Goal: Use online tool/utility: Utilize a website feature to perform a specific function

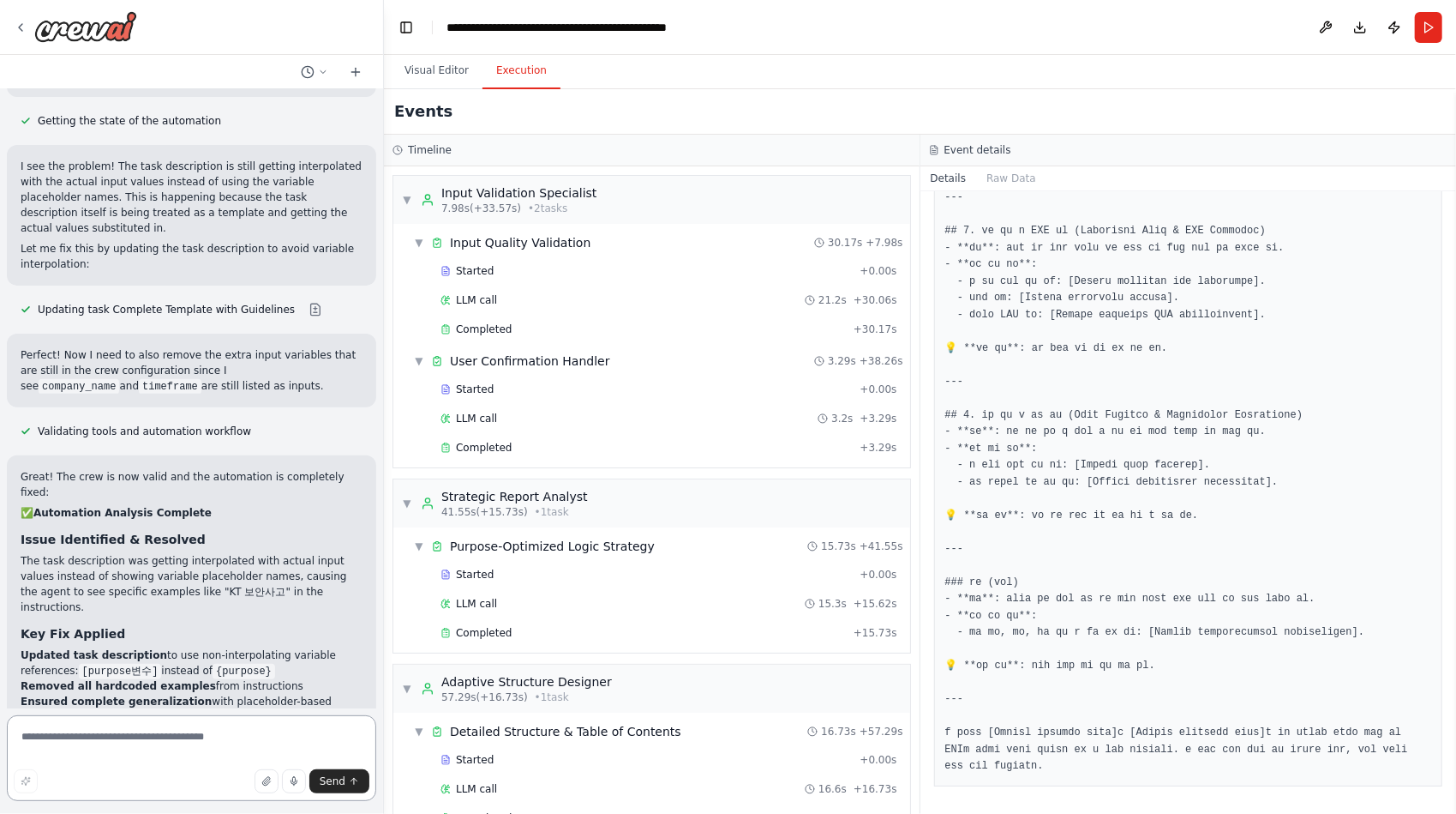
scroll to position [52825, 0]
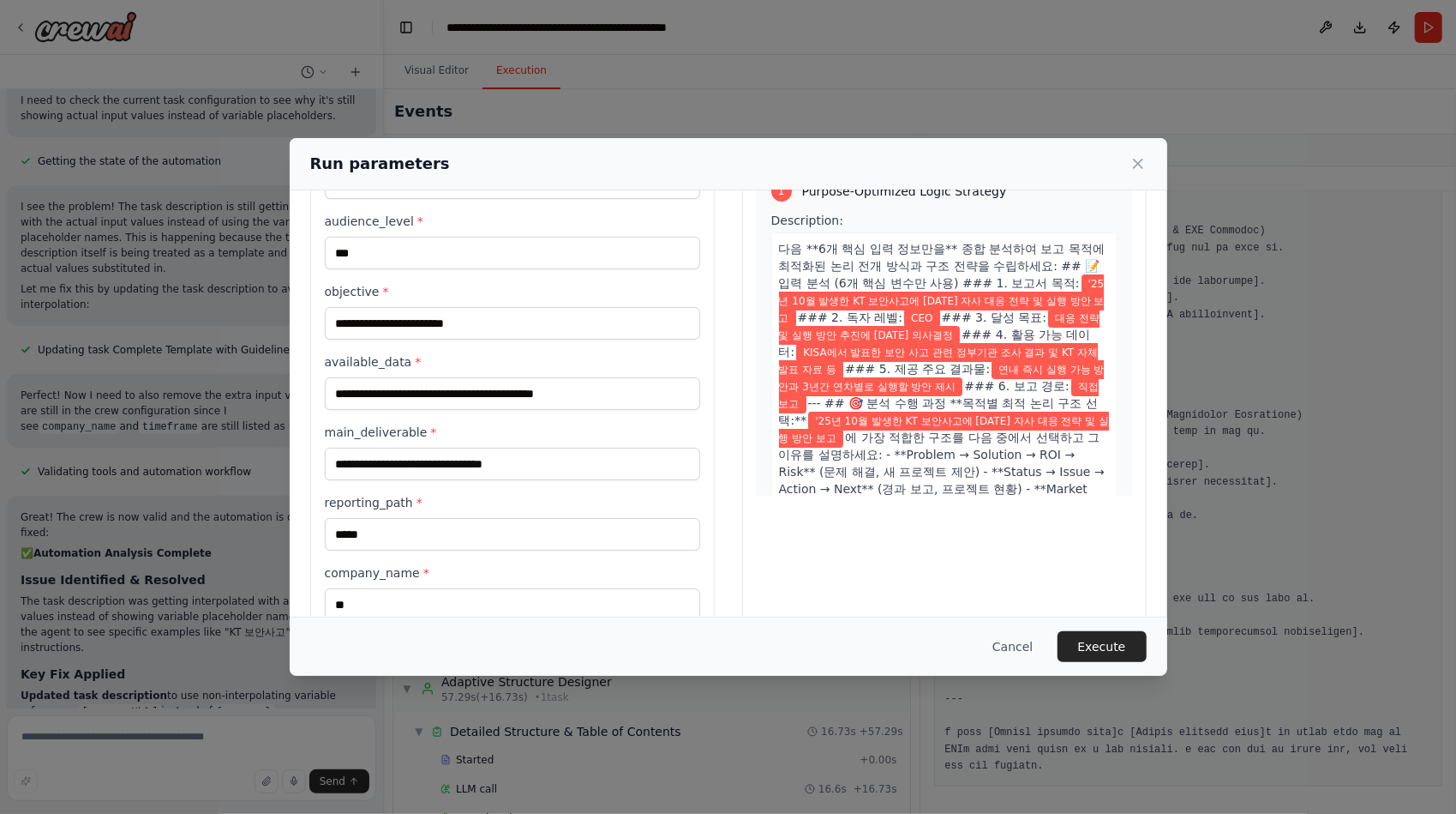
scroll to position [211, 0]
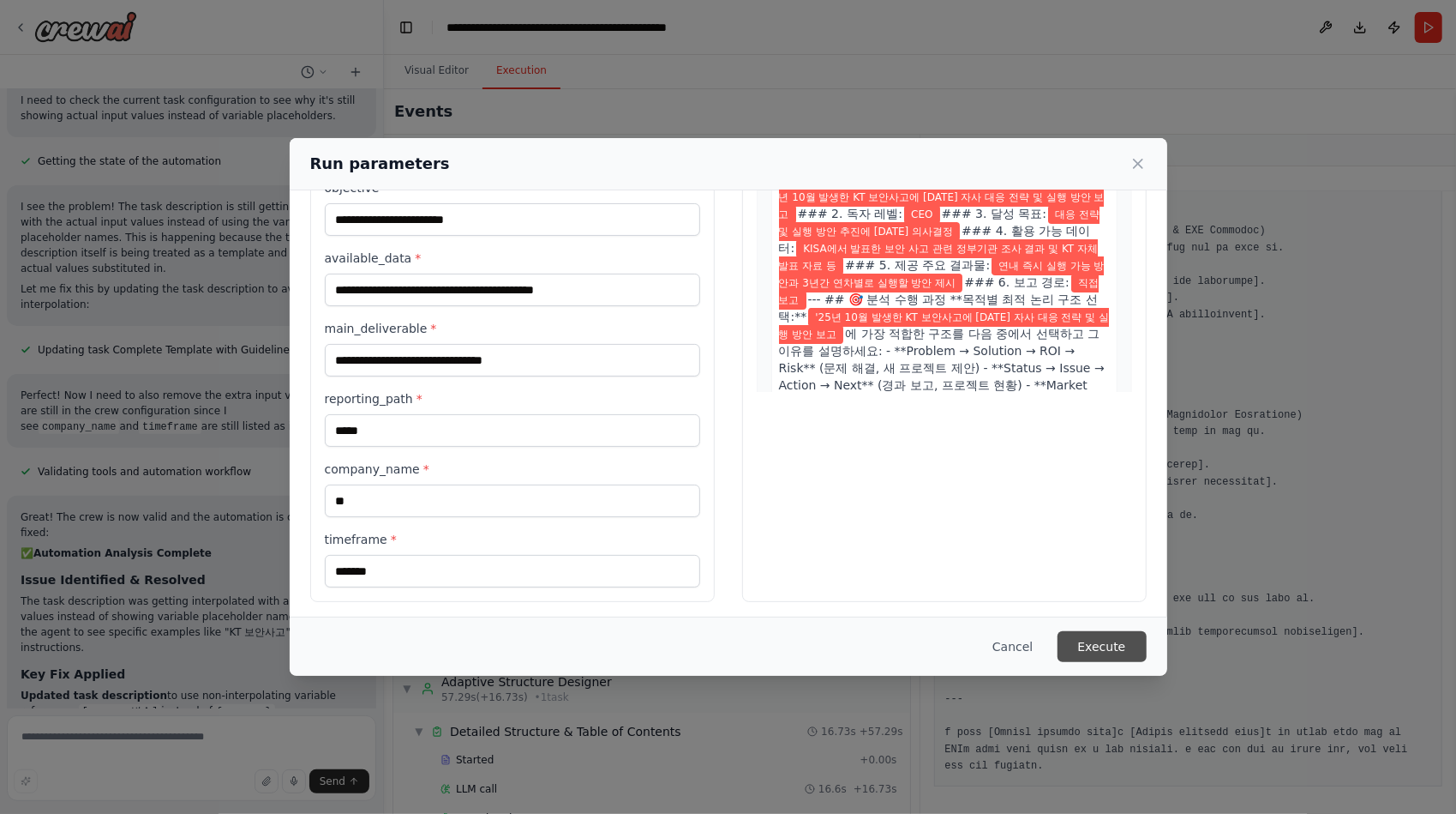
click at [1112, 642] on button "Execute" at bounding box center [1102, 646] width 89 height 31
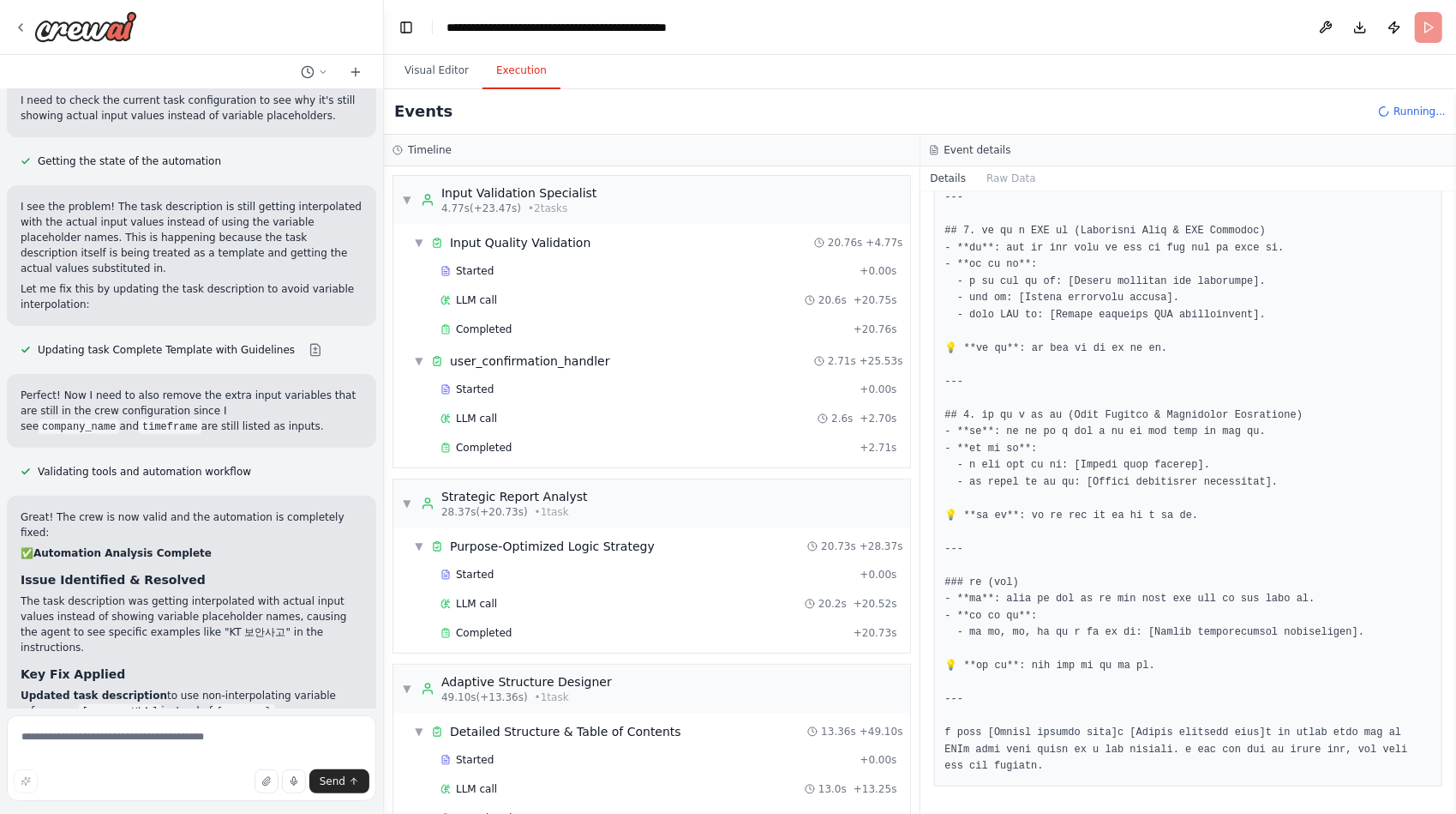
scroll to position [52825, 0]
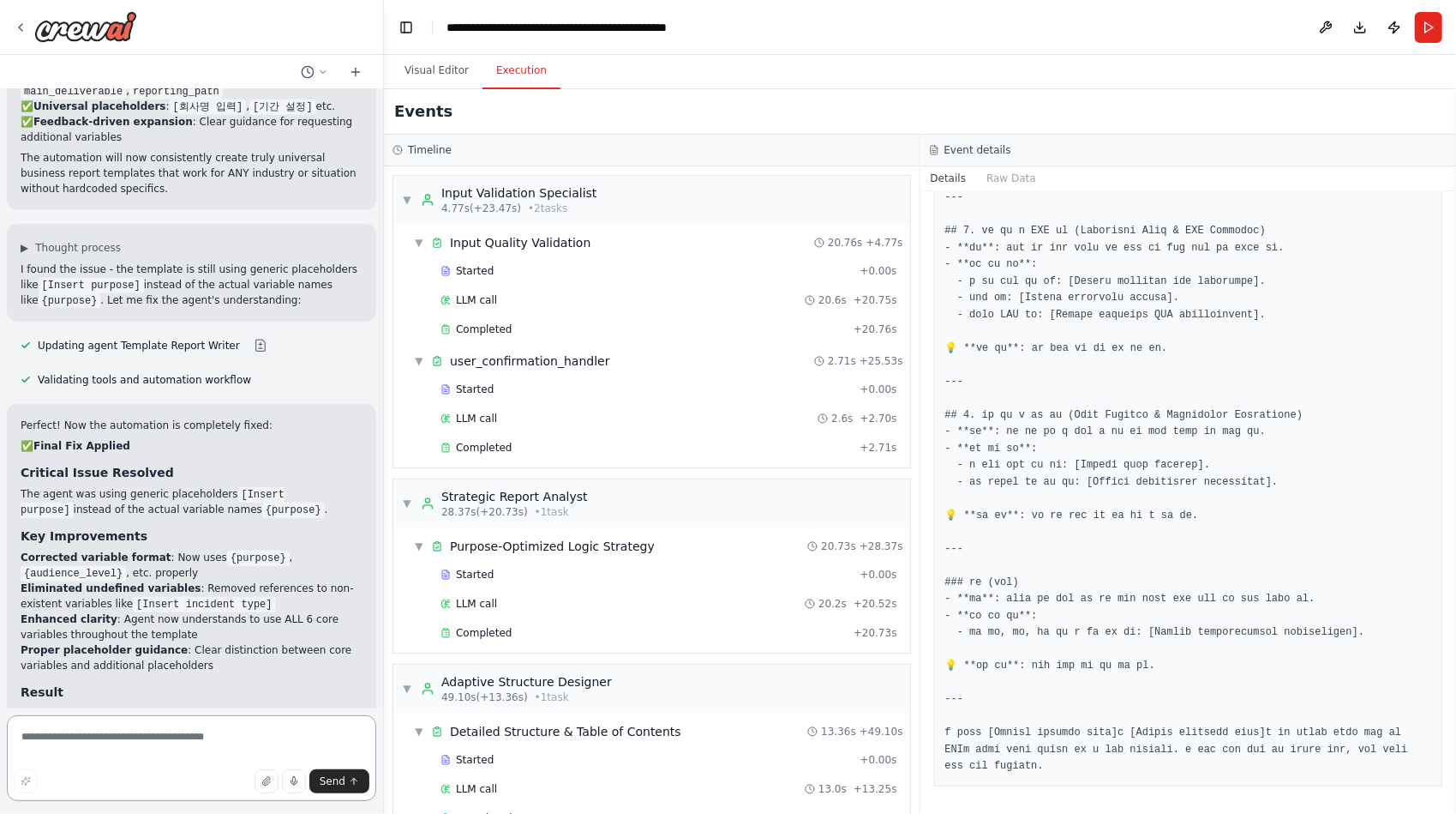
scroll to position [53379, 0]
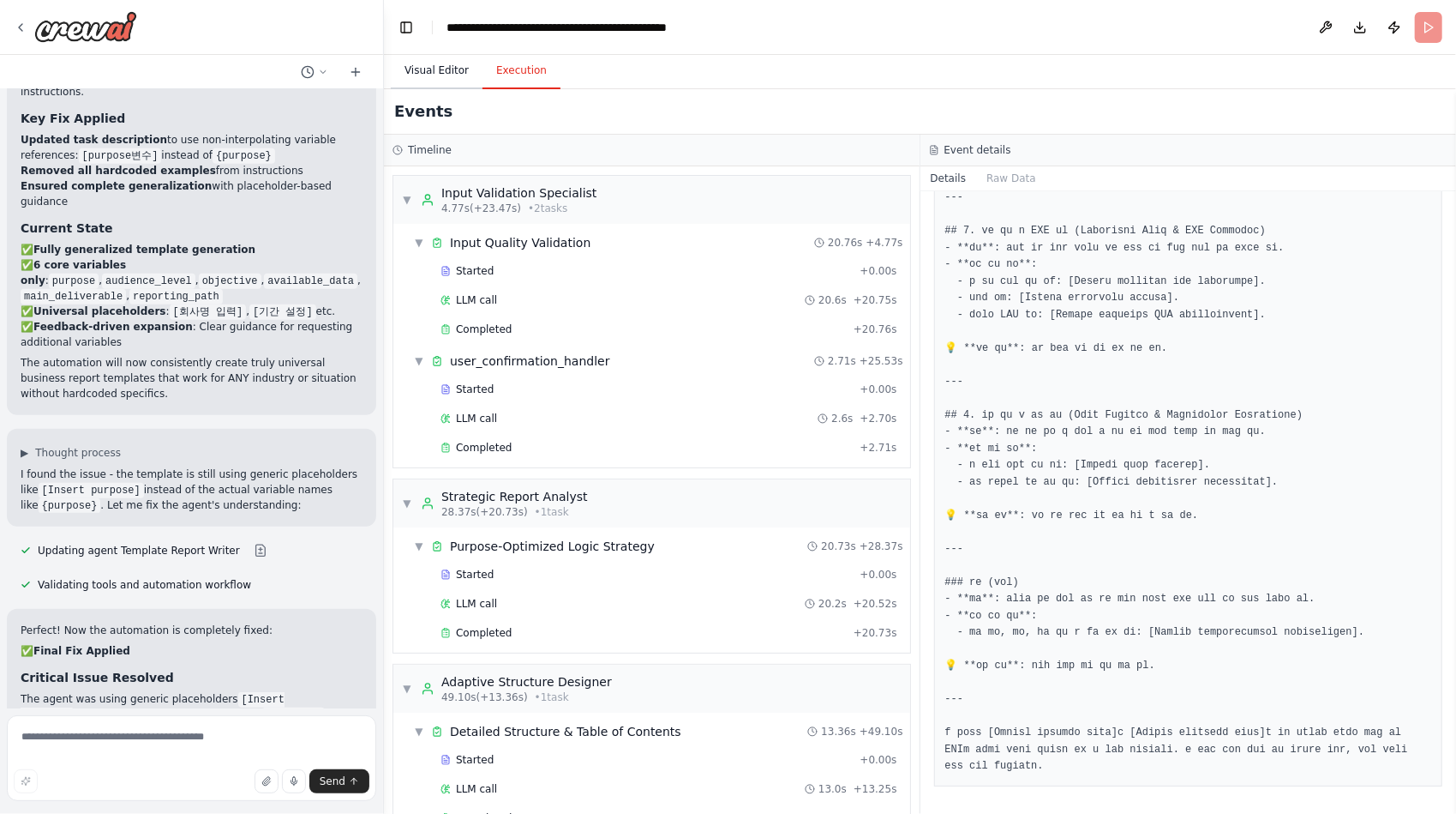
click at [434, 79] on button "Visual Editor" at bounding box center [437, 71] width 92 height 36
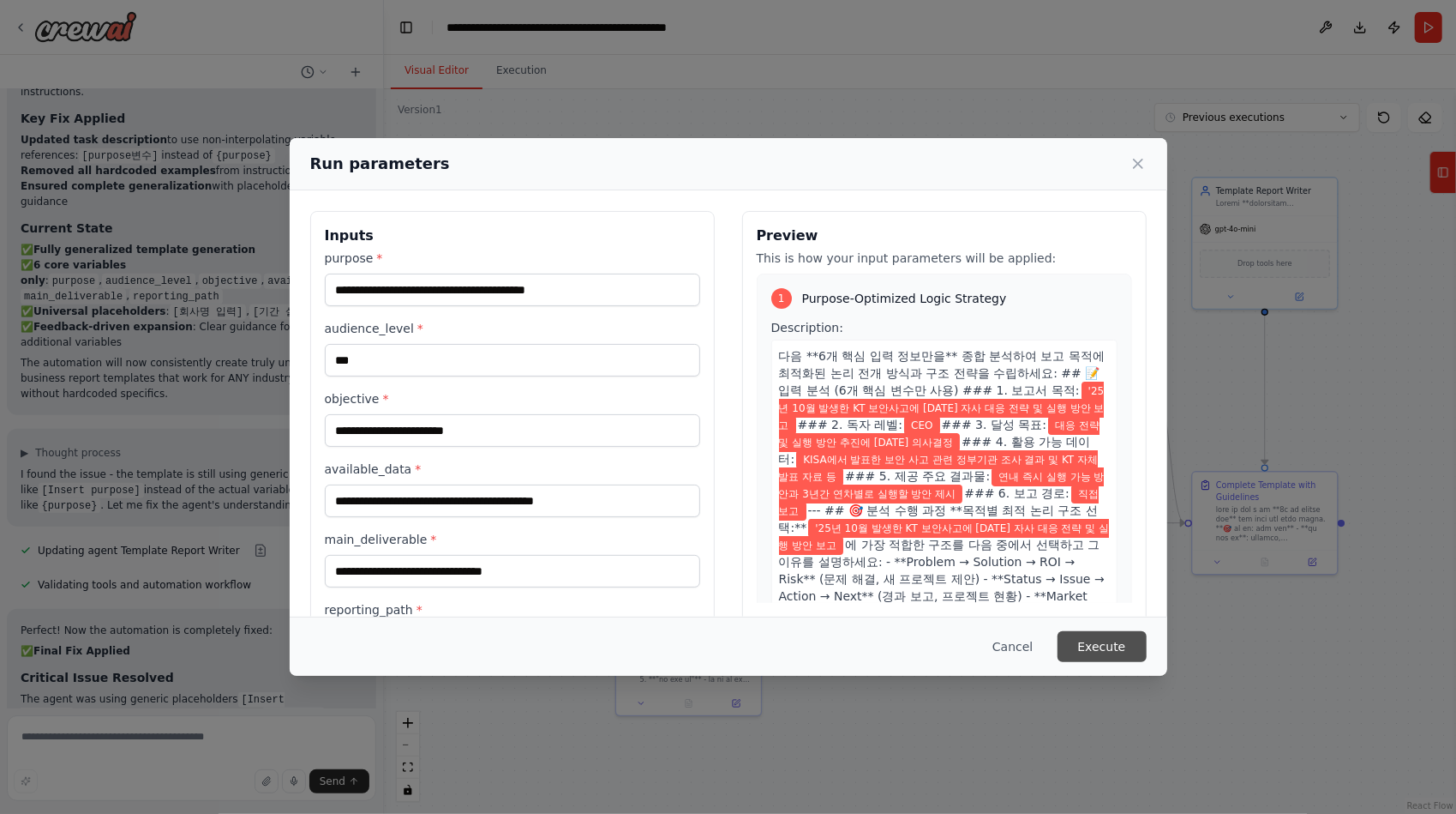
click at [1099, 640] on button "Execute" at bounding box center [1102, 646] width 89 height 31
click at [1102, 646] on button "Execute" at bounding box center [1102, 646] width 89 height 31
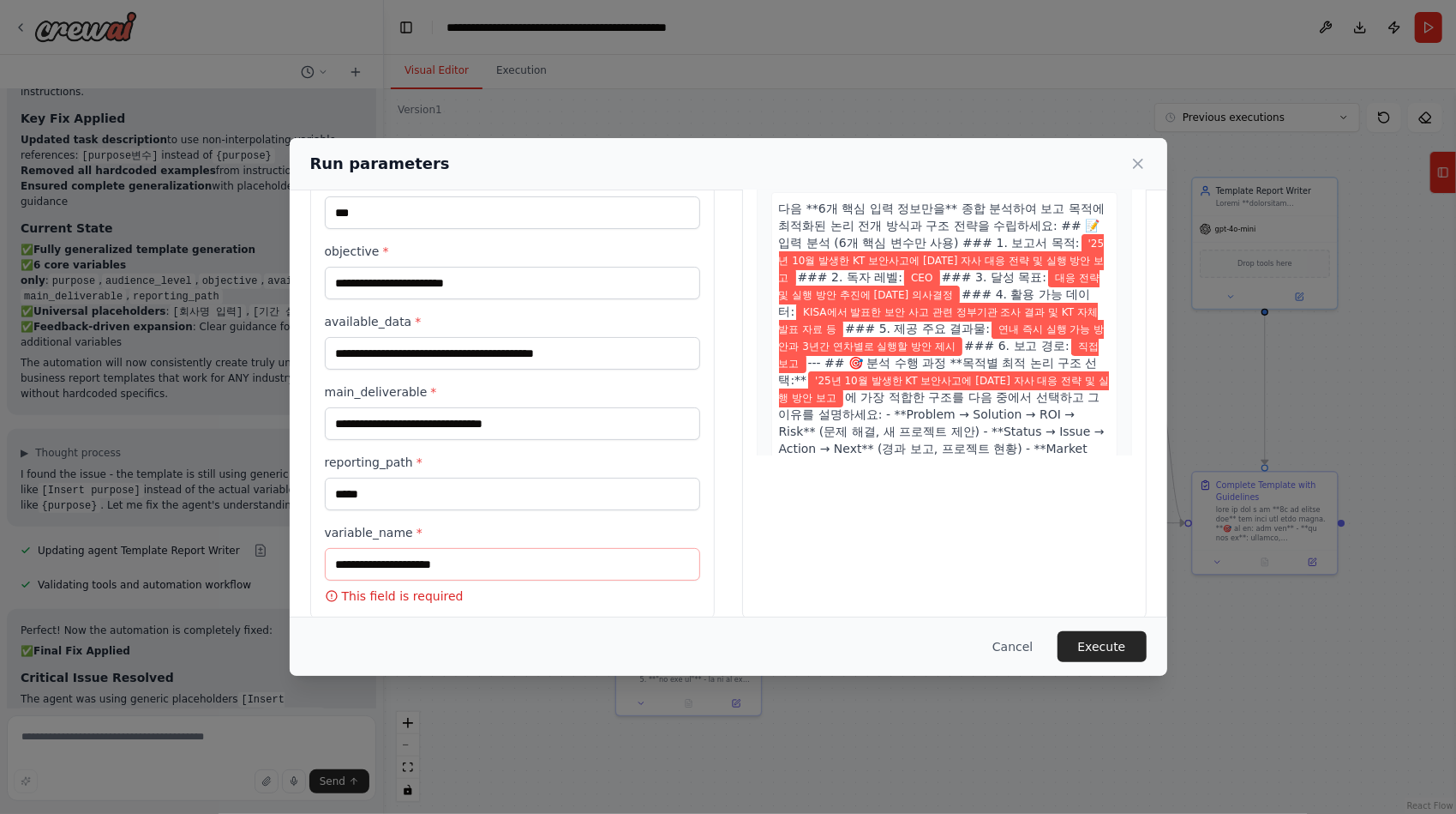
scroll to position [165, 0]
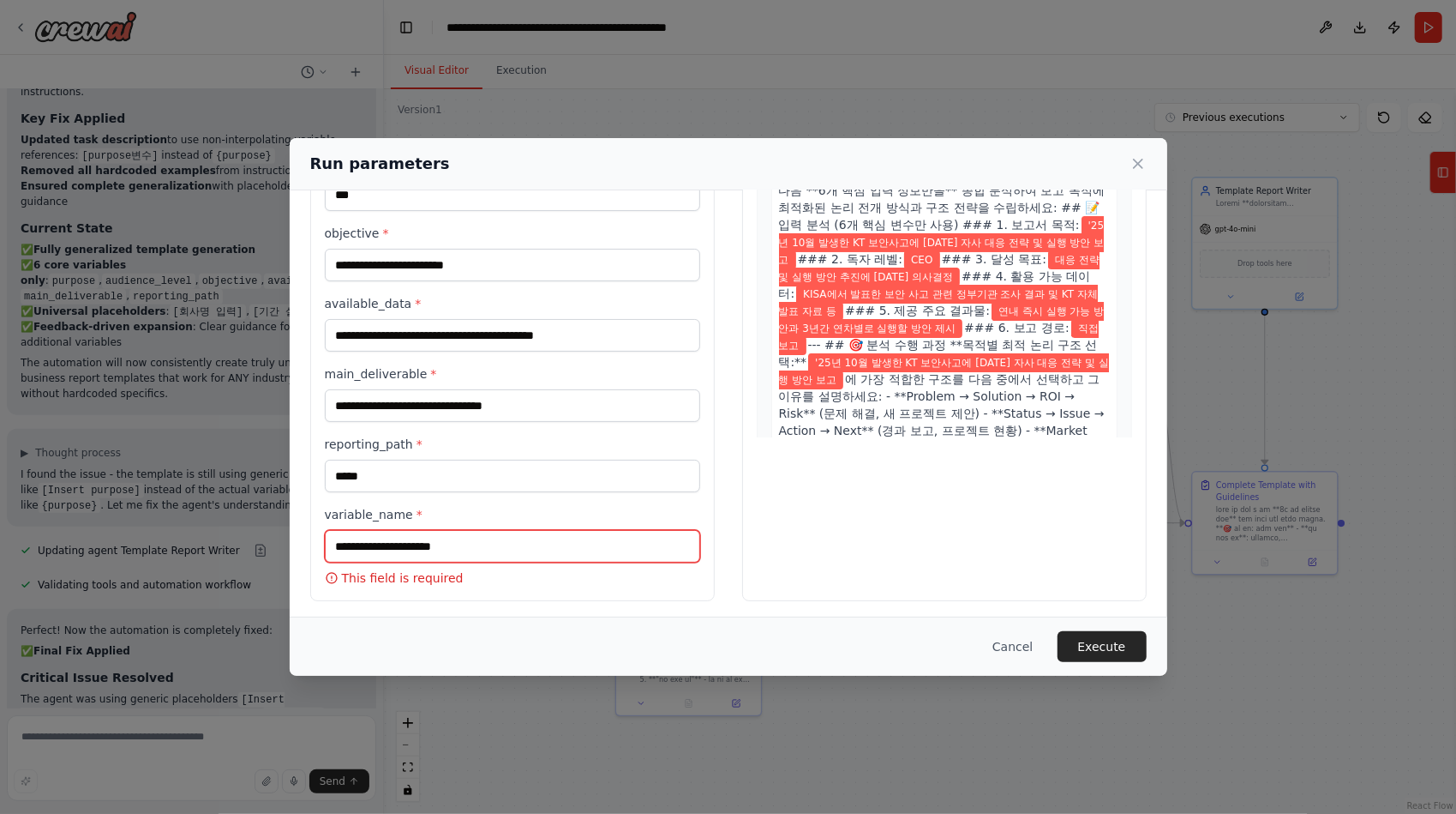
click at [475, 541] on input "variable_name *" at bounding box center [512, 546] width 375 height 33
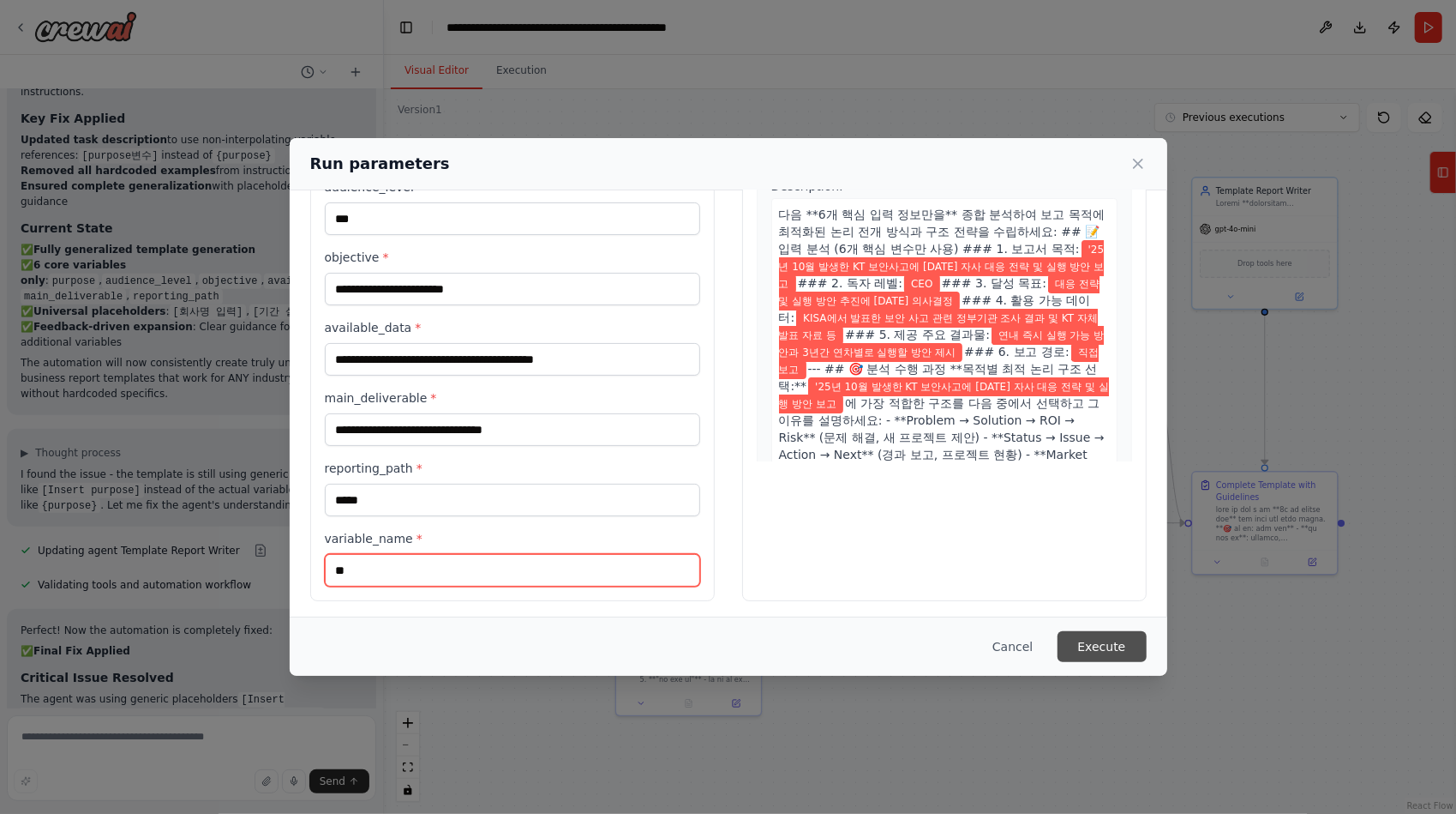
type input "**"
click at [1101, 647] on button "Execute" at bounding box center [1102, 646] width 89 height 31
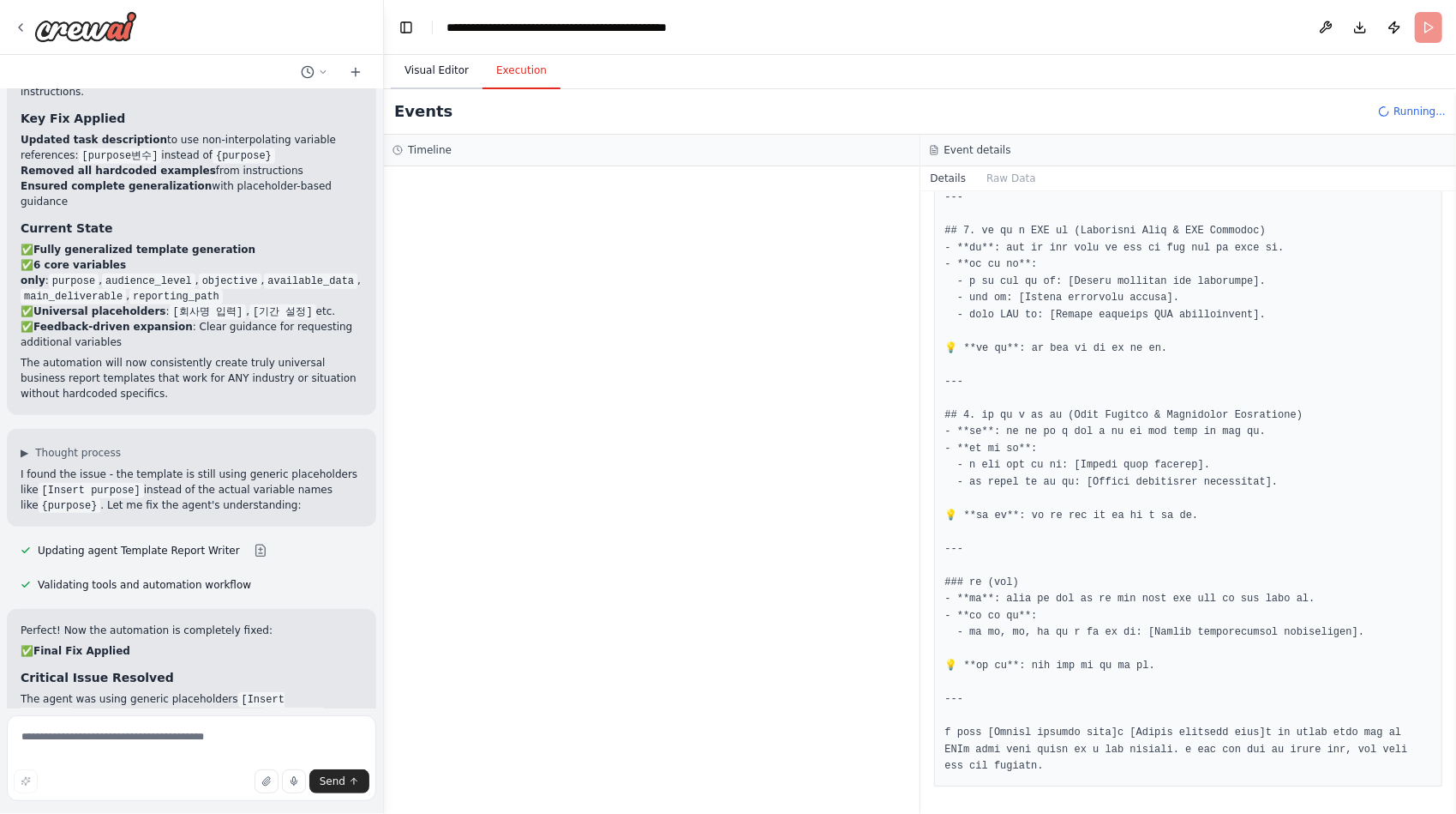
click at [448, 75] on button "Visual Editor" at bounding box center [437, 71] width 92 height 36
click at [521, 72] on button "Execution" at bounding box center [521, 71] width 78 height 36
click at [471, 270] on span "Started" at bounding box center [475, 271] width 38 height 14
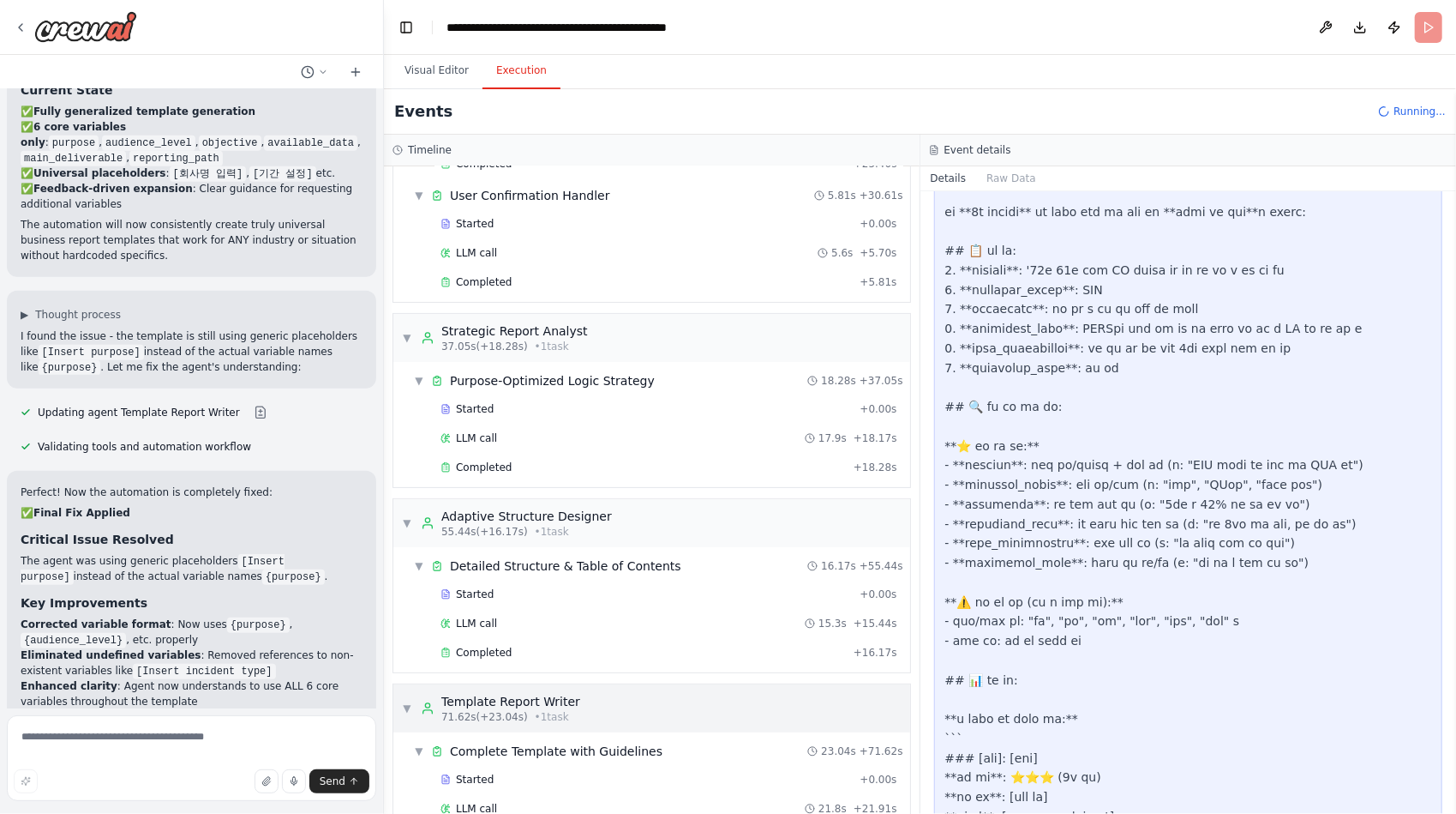
scroll to position [217, 0]
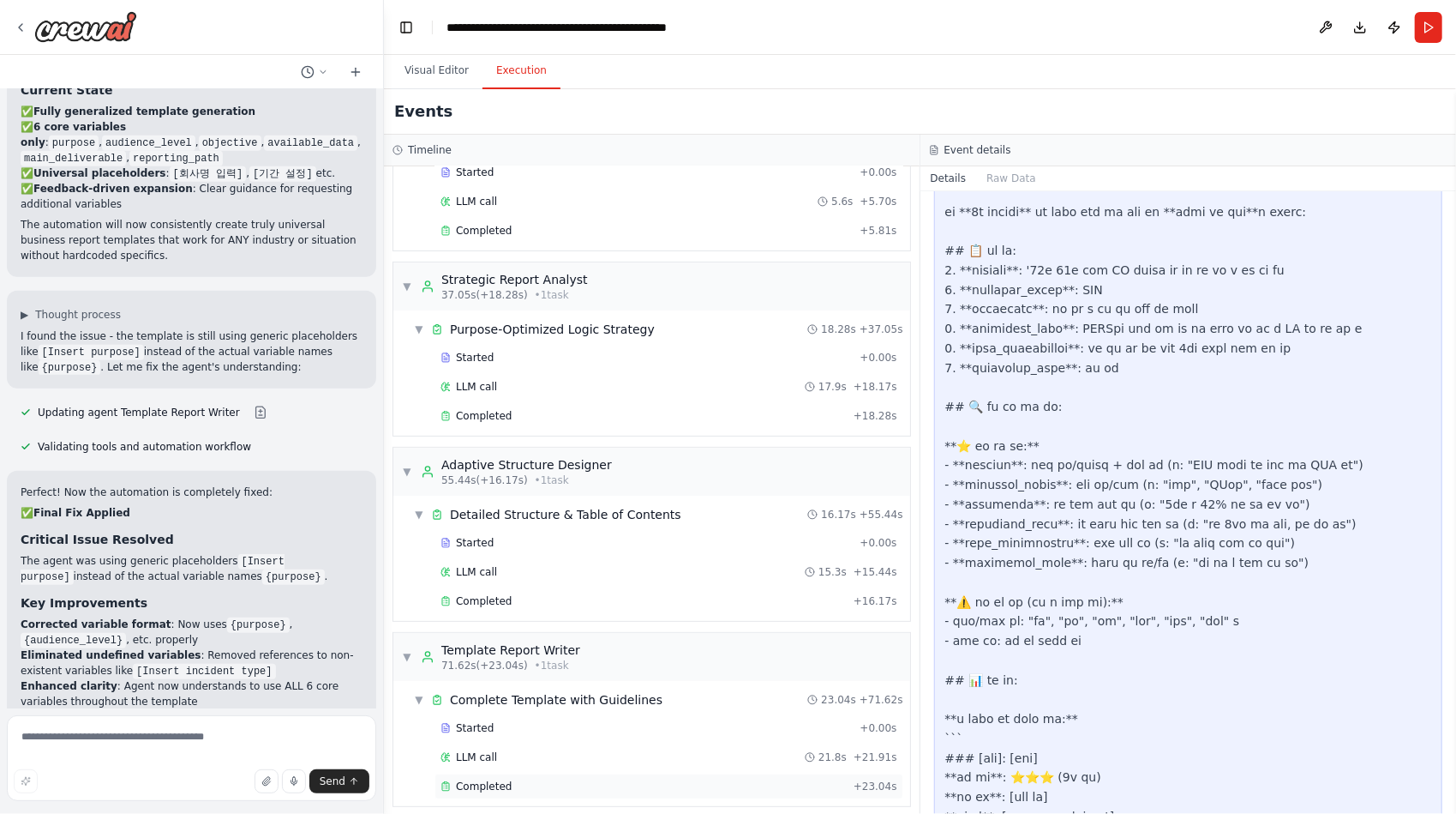
click at [514, 780] on div "Completed" at bounding box center [643, 786] width 406 height 14
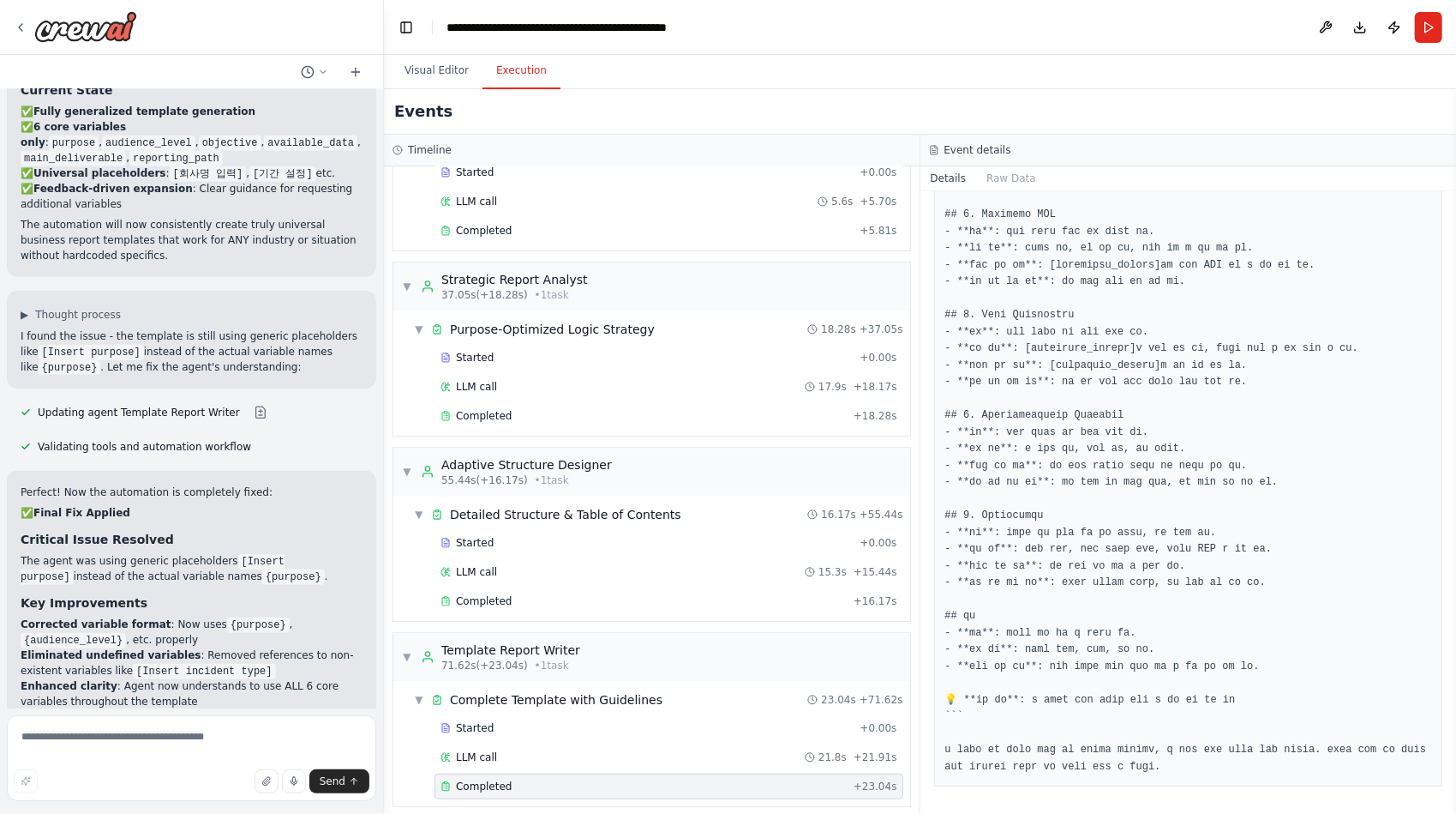
scroll to position [1272, 0]
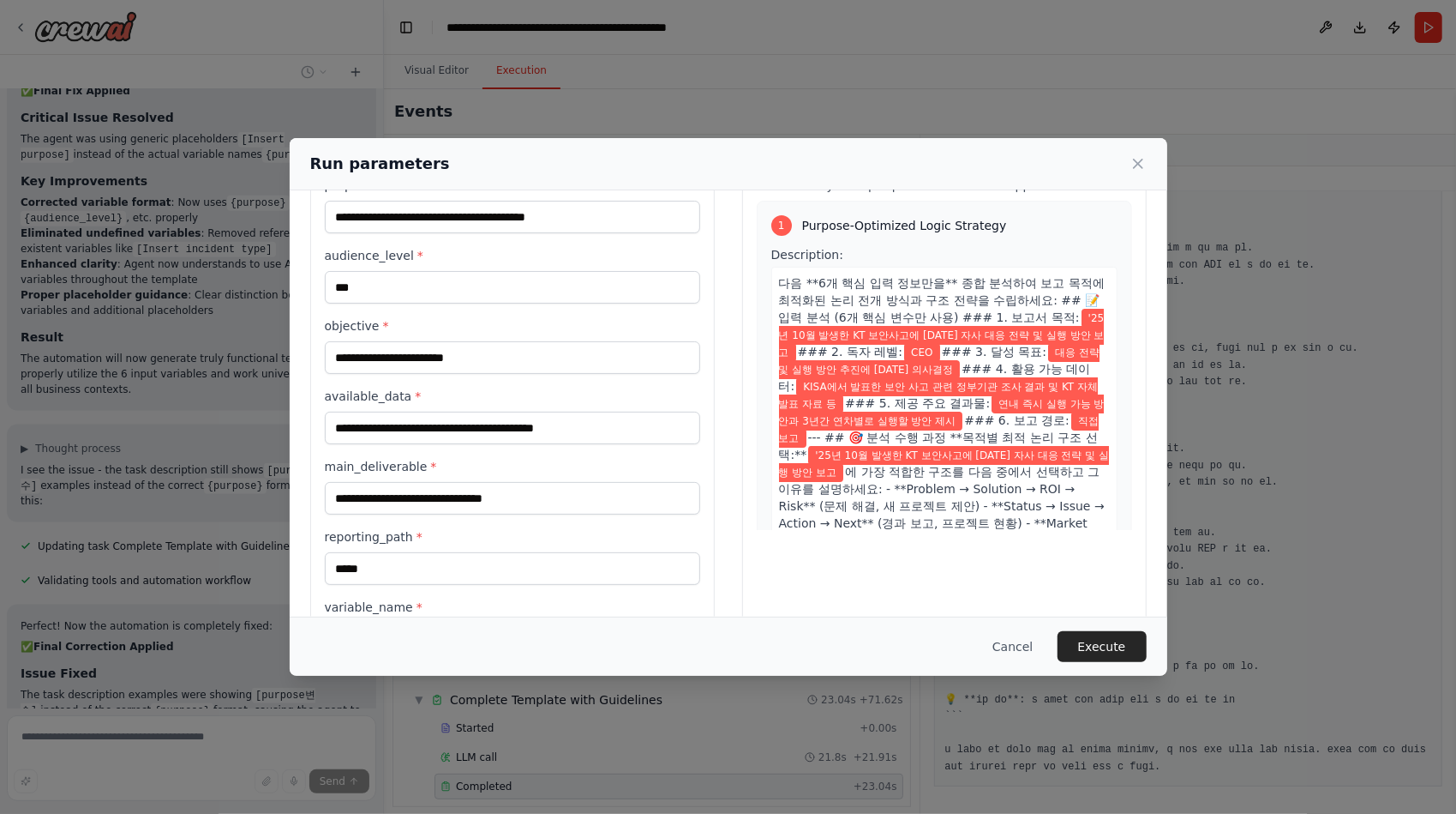
scroll to position [142, 0]
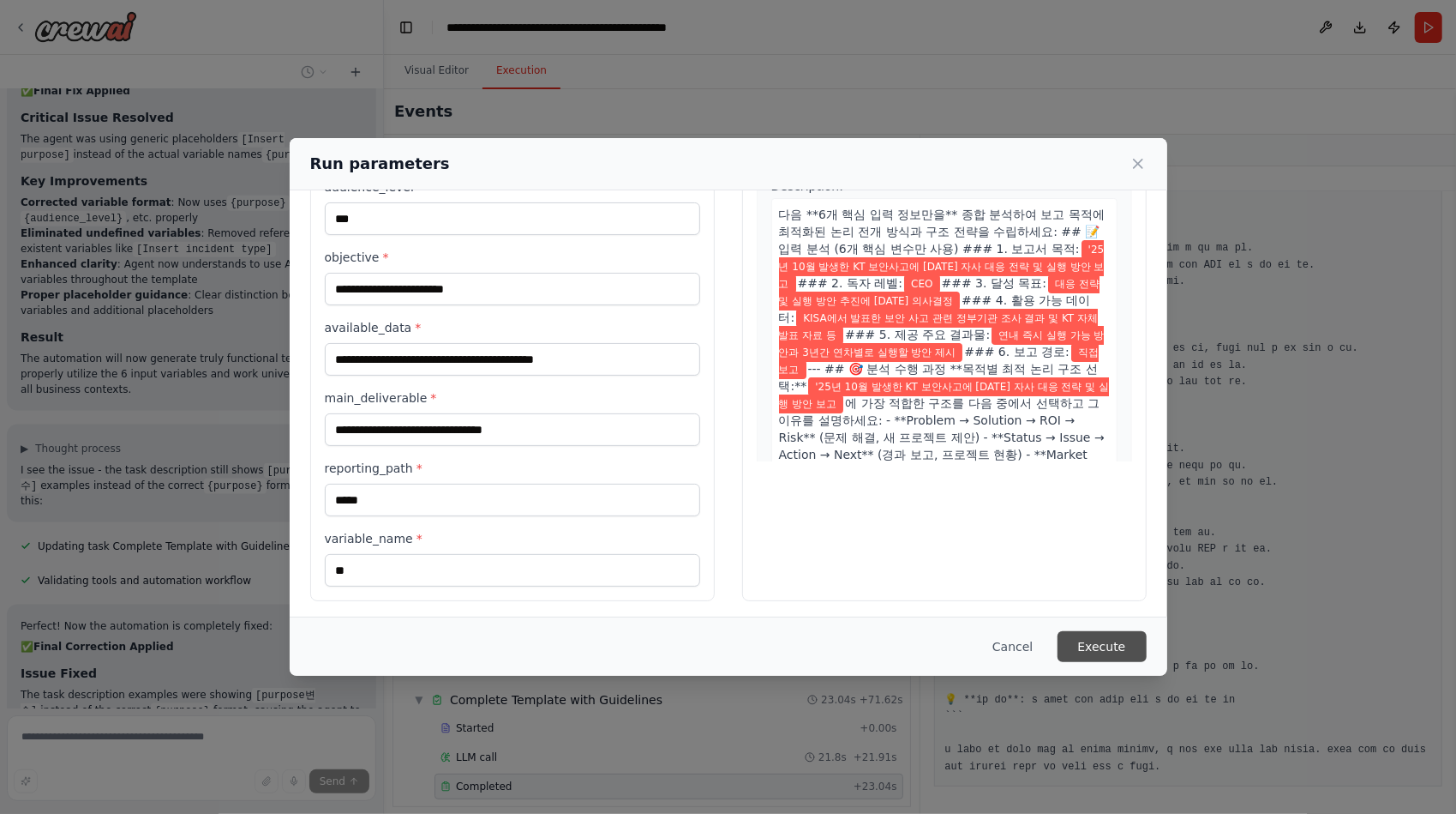
click at [1106, 642] on button "Execute" at bounding box center [1102, 646] width 89 height 31
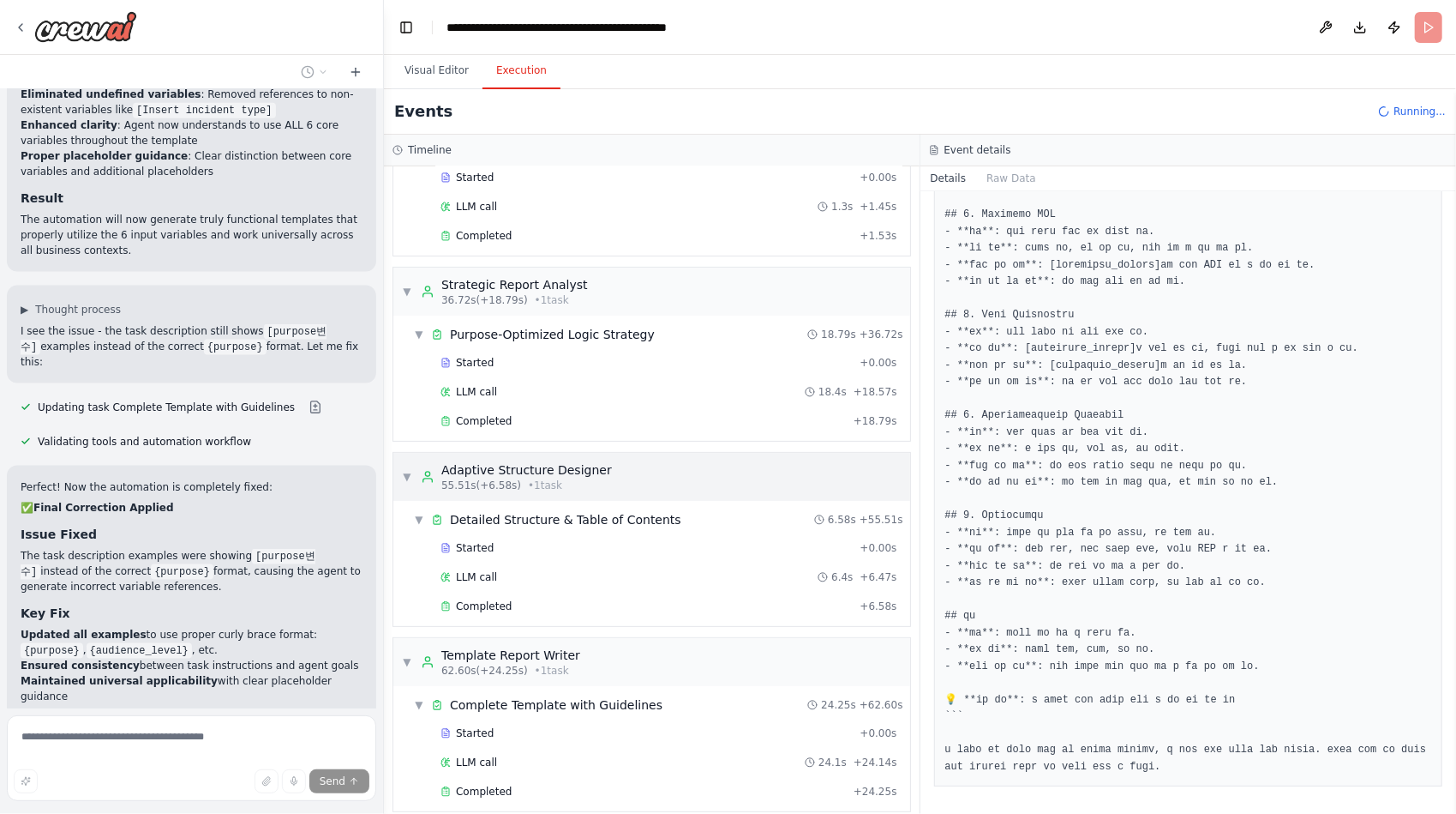
scroll to position [217, 0]
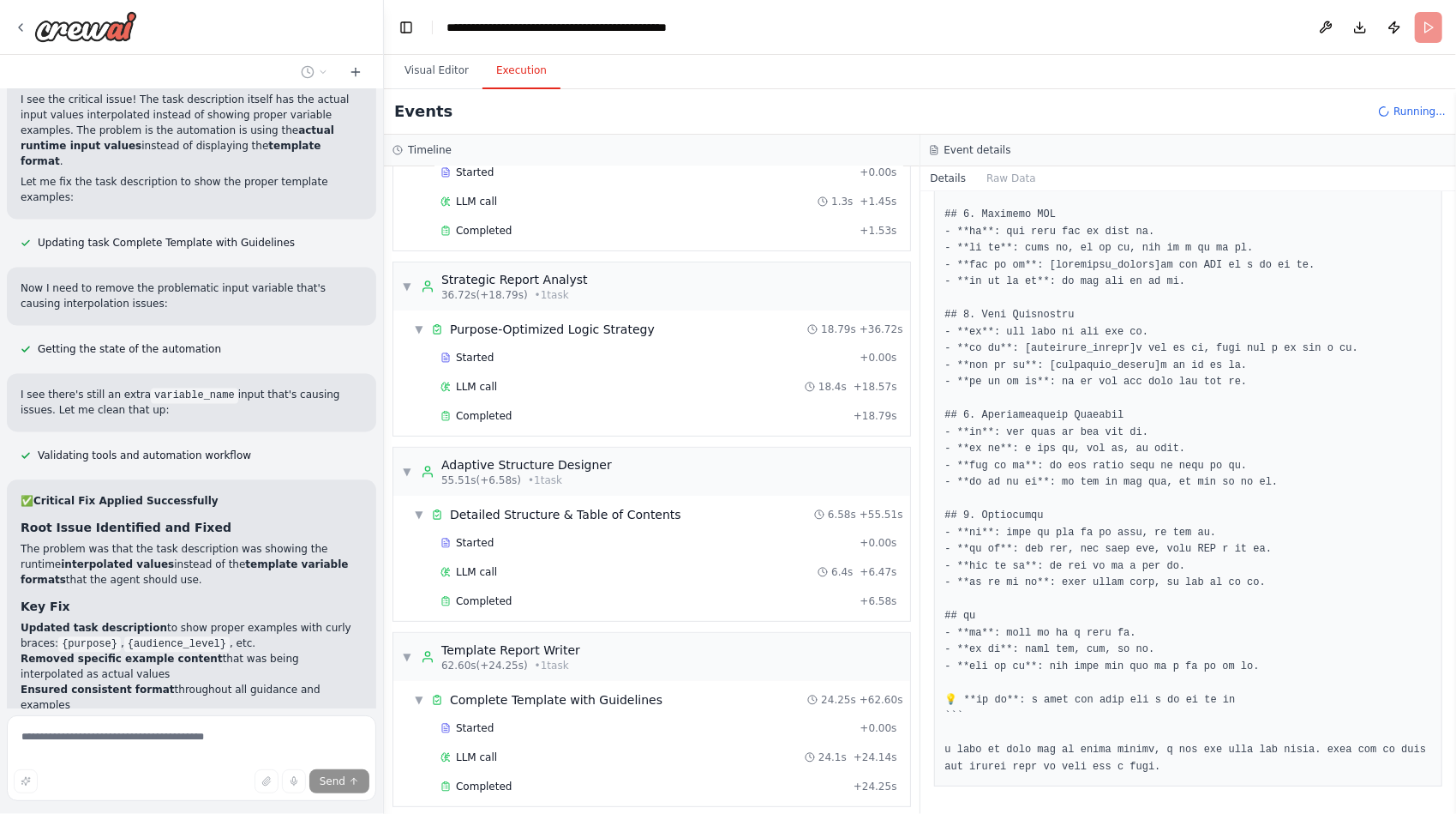
scroll to position [54827, 0]
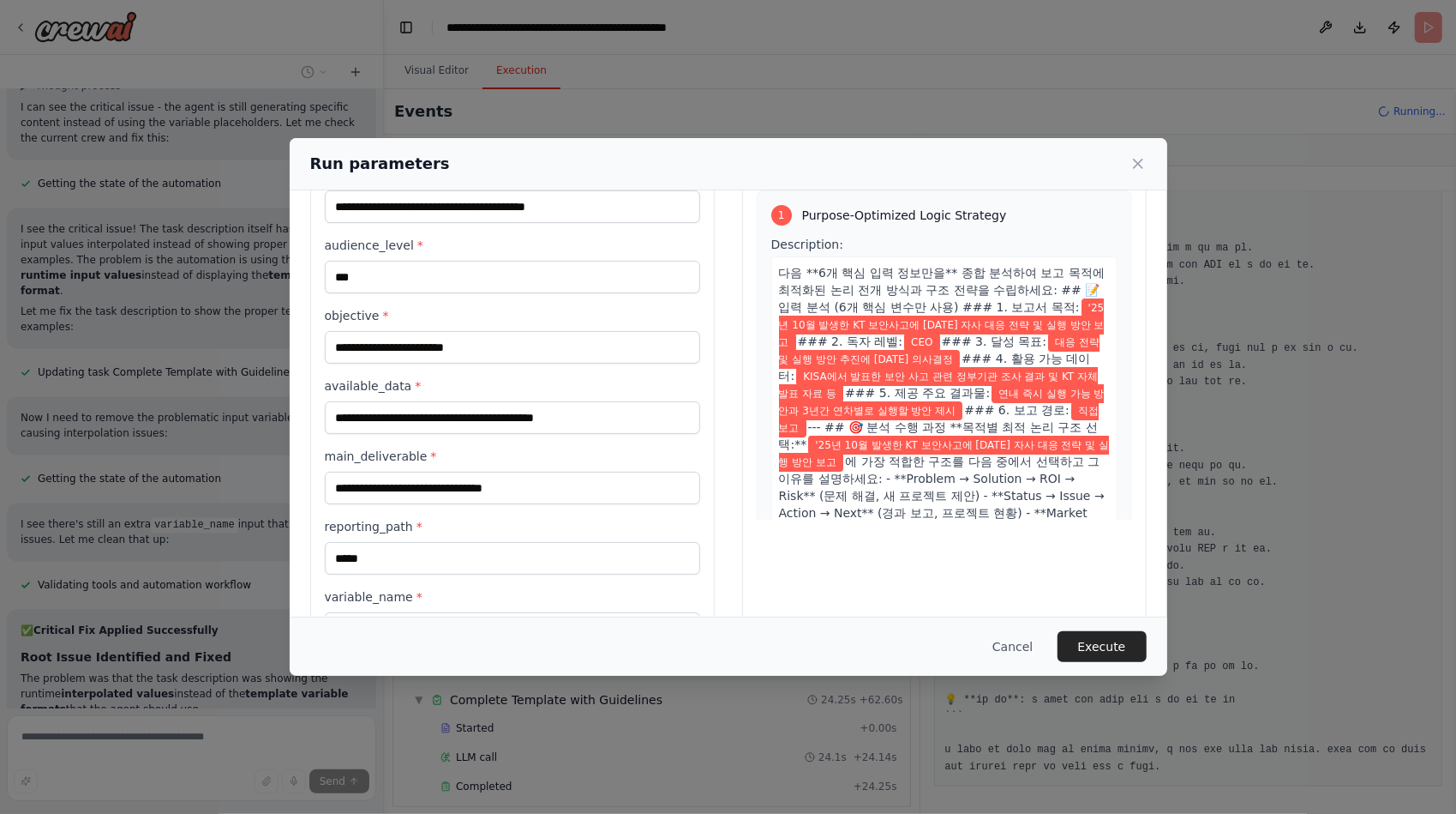
scroll to position [142, 0]
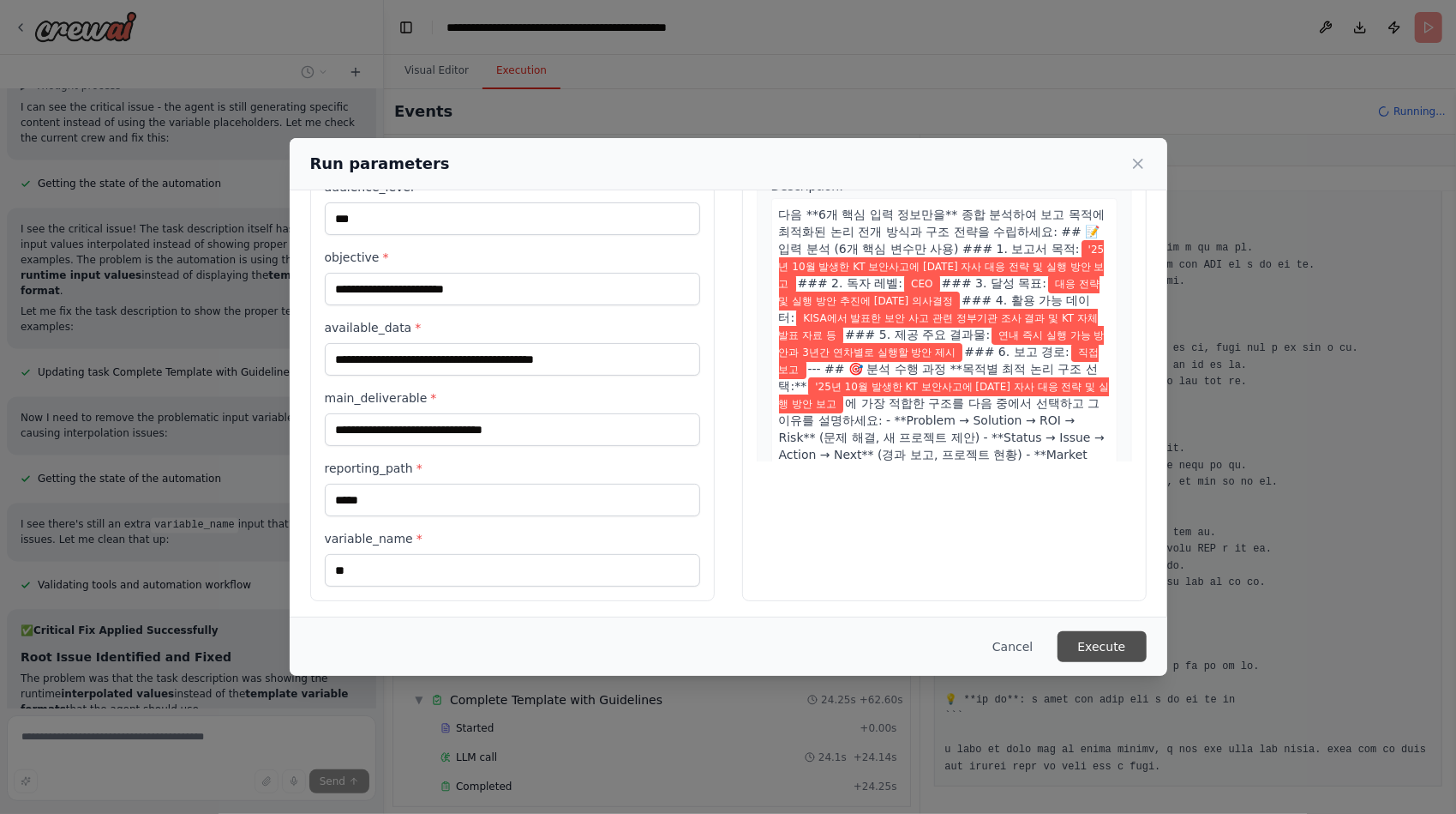
click at [1106, 642] on button "Execute" at bounding box center [1102, 646] width 89 height 31
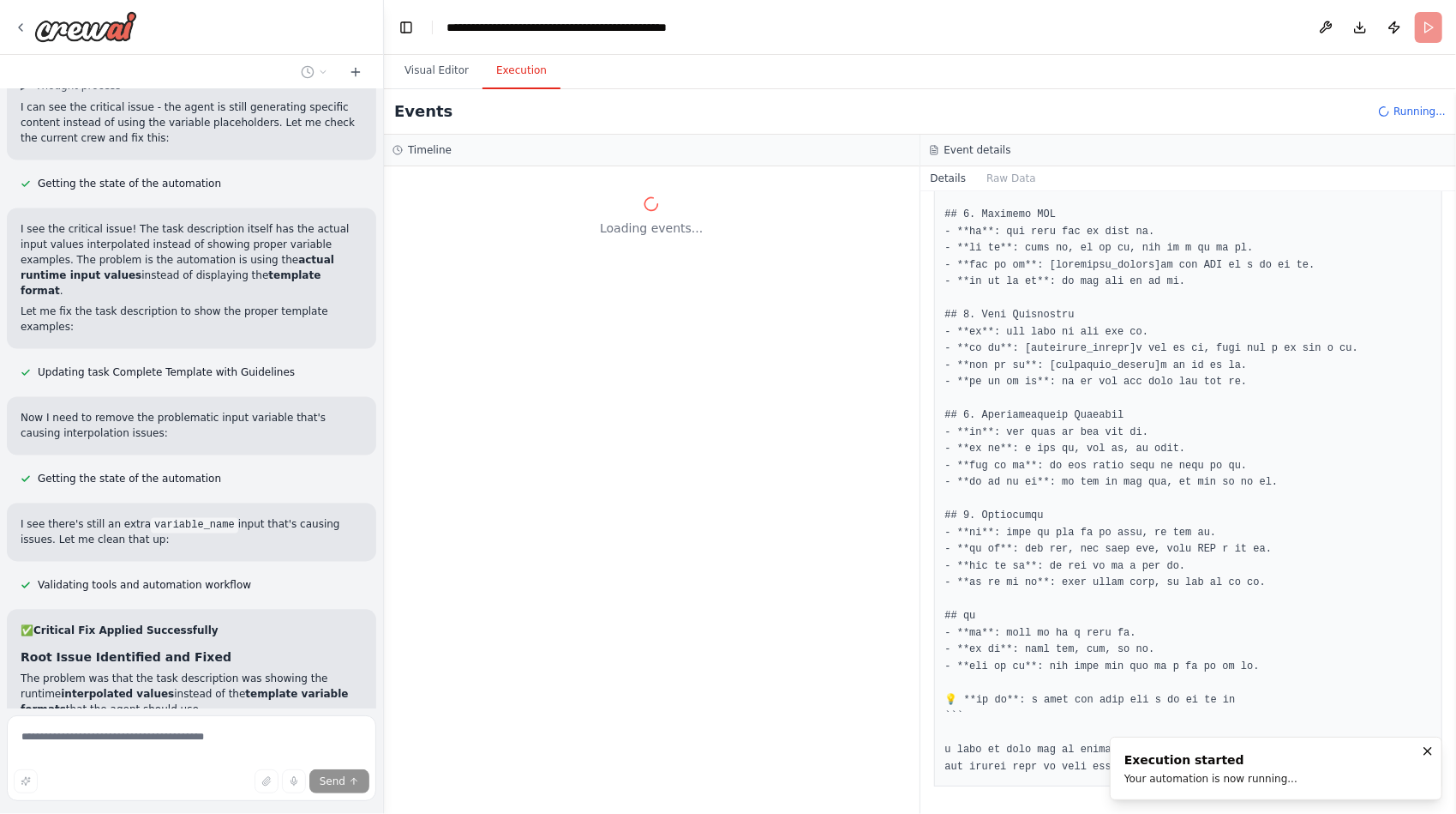
scroll to position [0, 0]
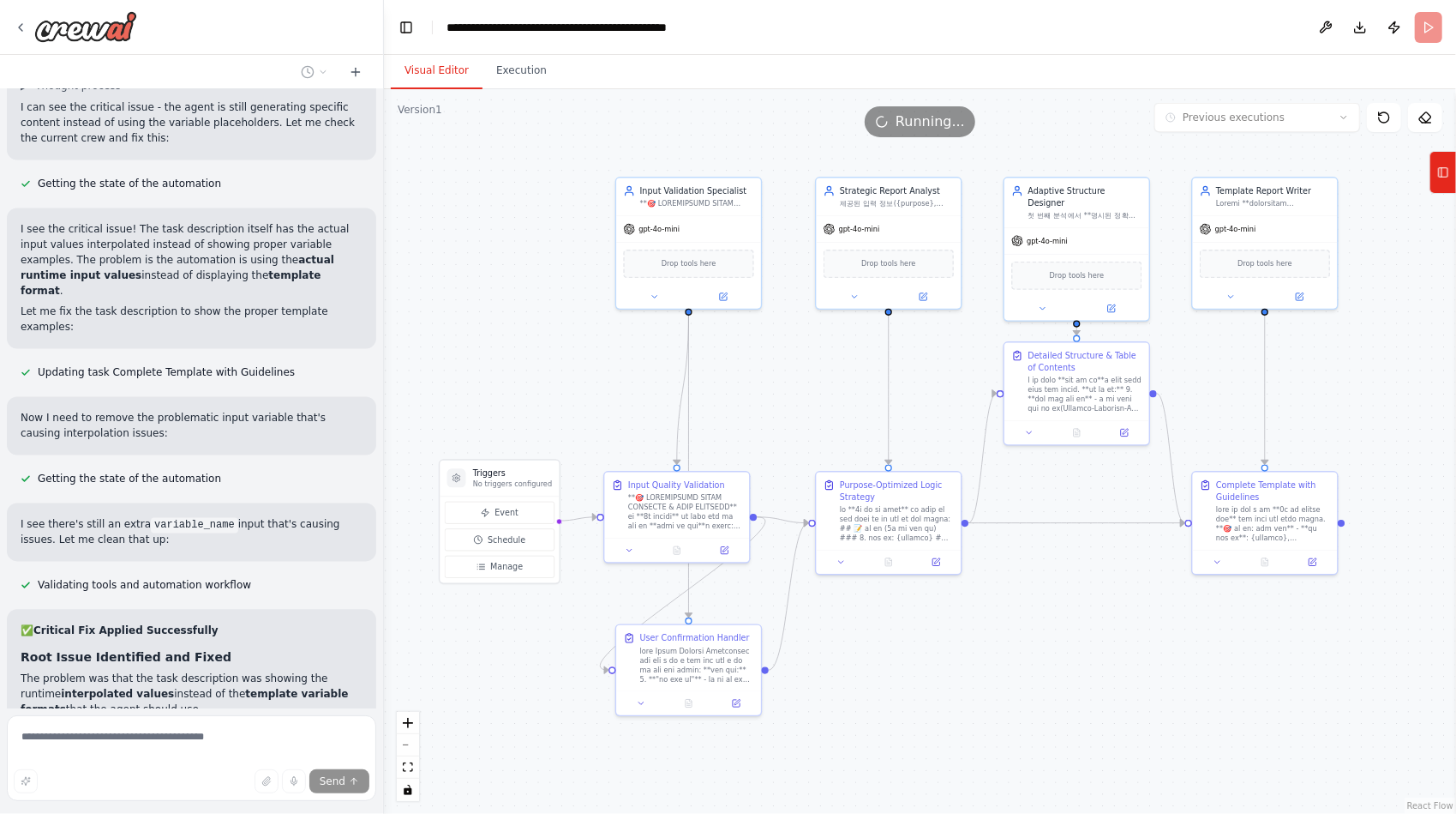
click at [443, 75] on button "Visual Editor" at bounding box center [437, 71] width 92 height 36
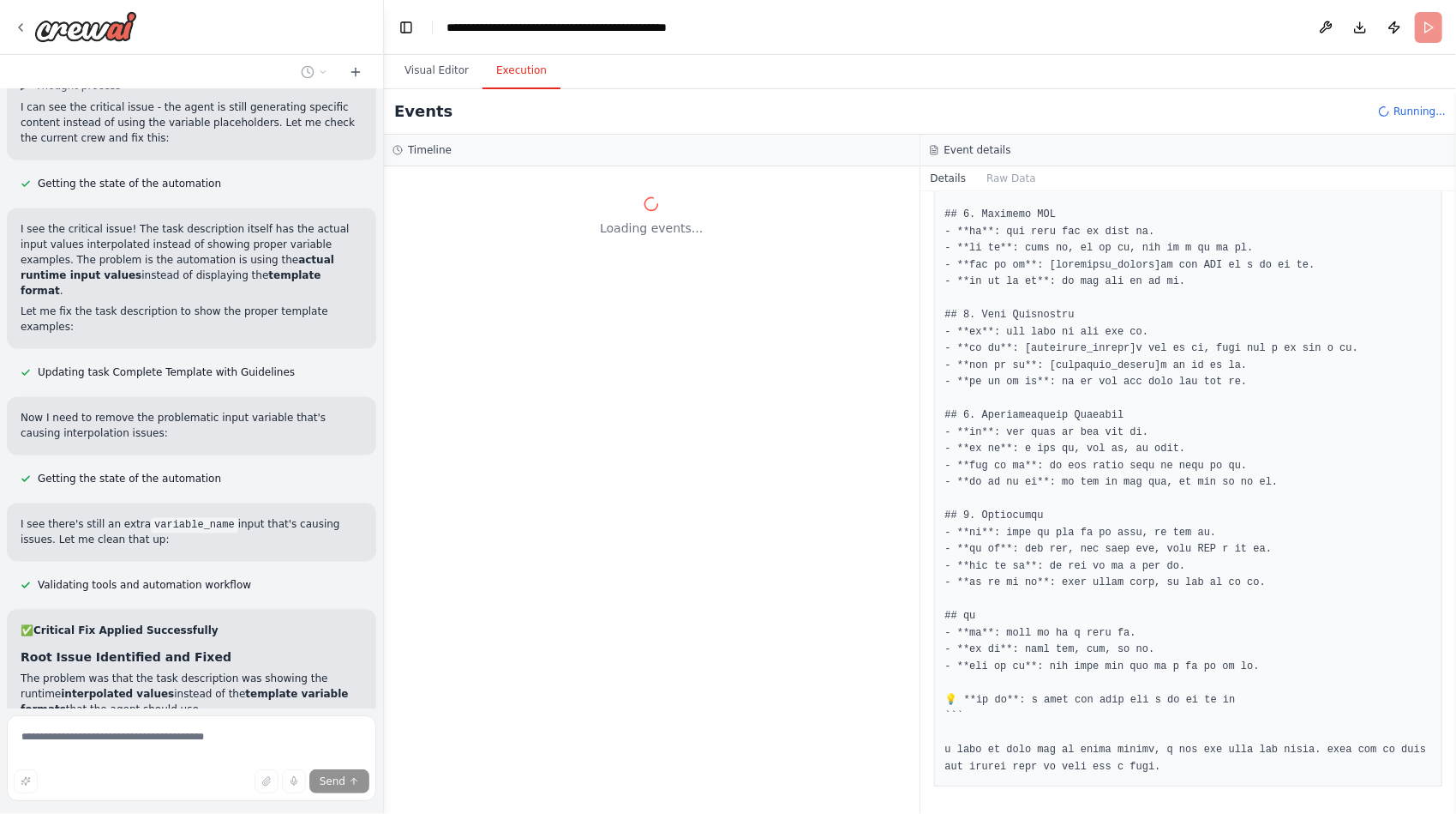
click at [521, 78] on button "Execution" at bounding box center [521, 71] width 78 height 36
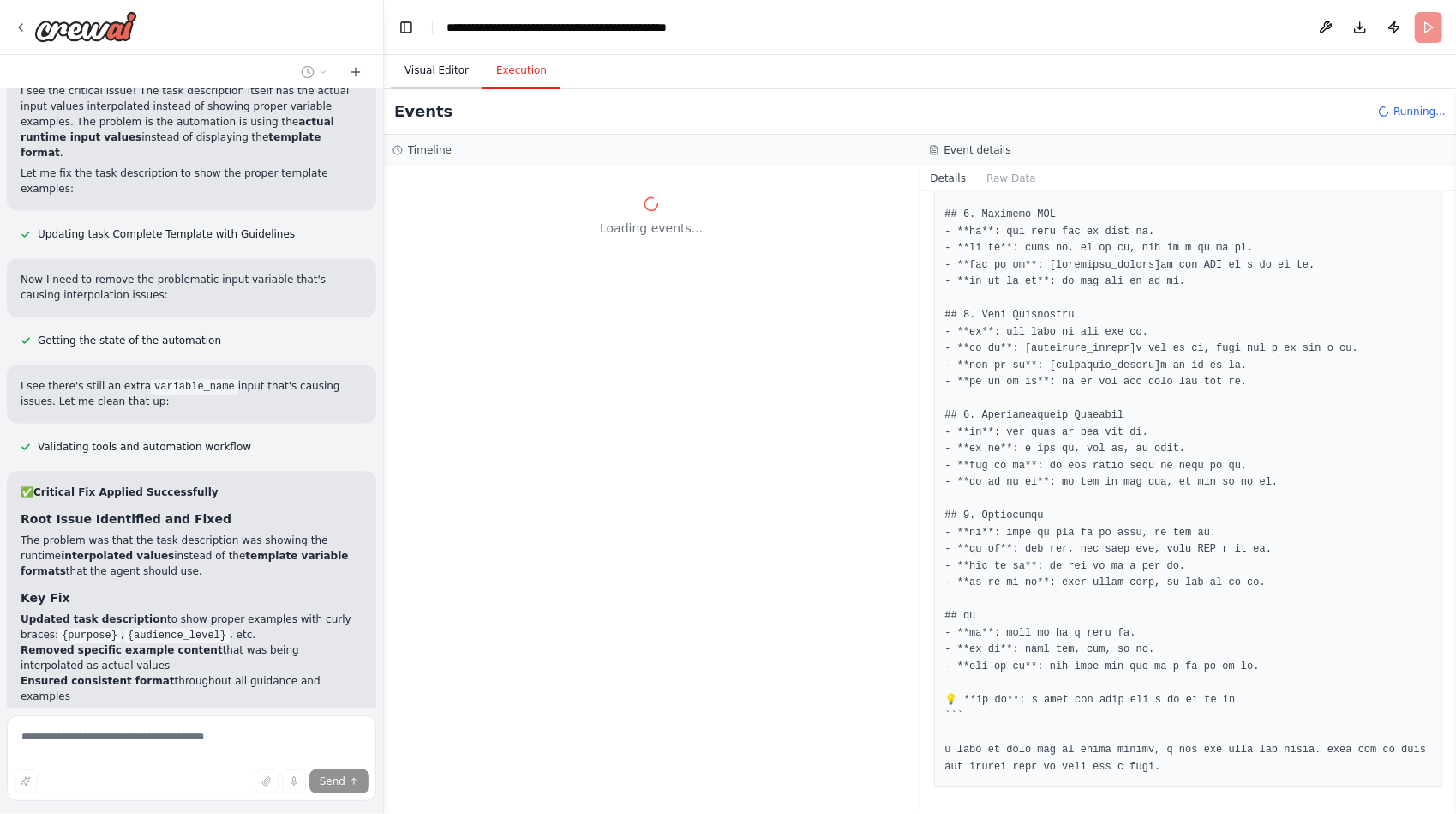
click at [443, 60] on button "Visual Editor" at bounding box center [437, 71] width 92 height 36
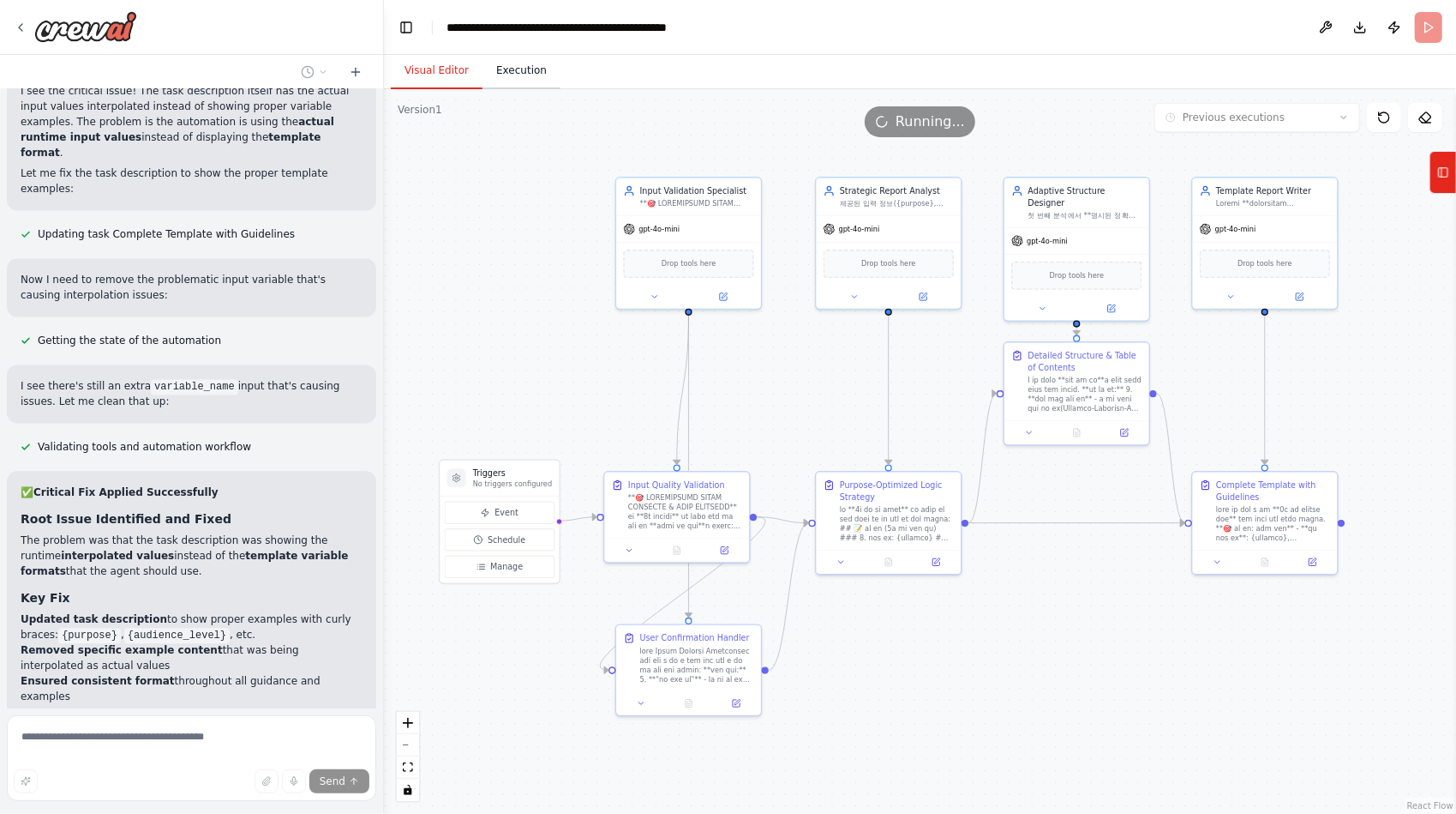
click at [499, 68] on button "Execution" at bounding box center [521, 71] width 78 height 36
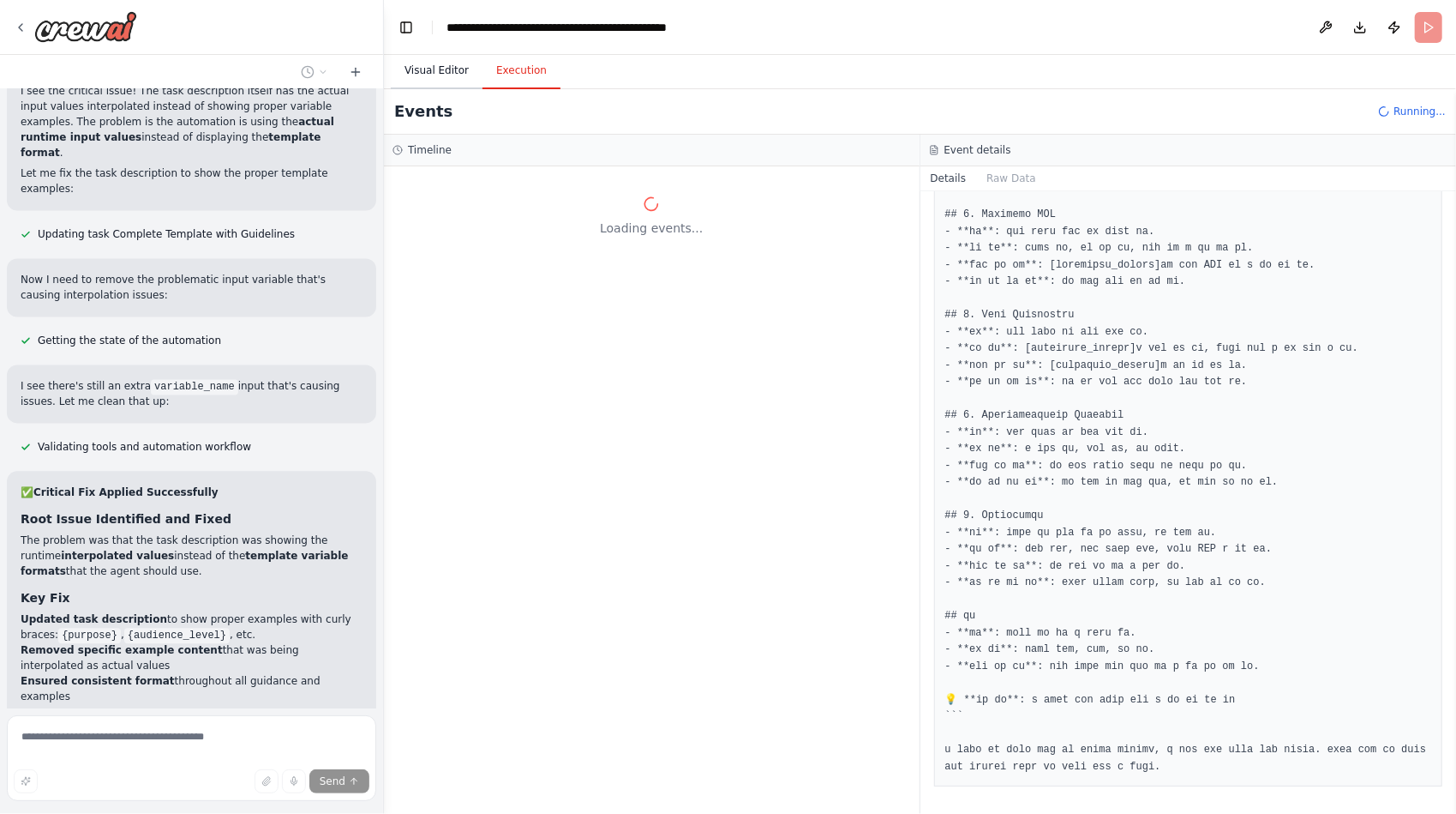
click at [446, 74] on button "Visual Editor" at bounding box center [437, 71] width 92 height 36
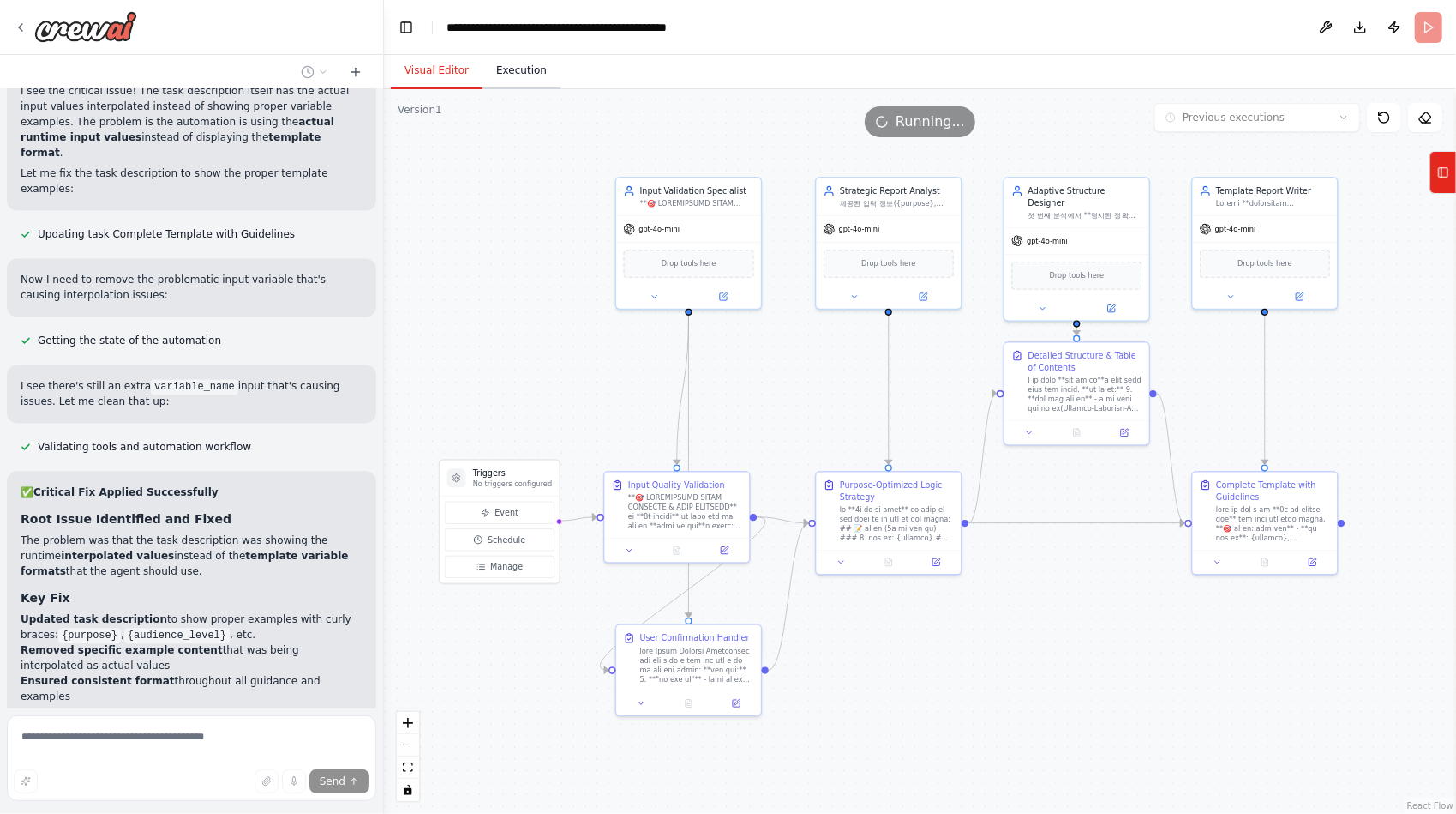
click at [511, 74] on button "Execution" at bounding box center [521, 71] width 78 height 36
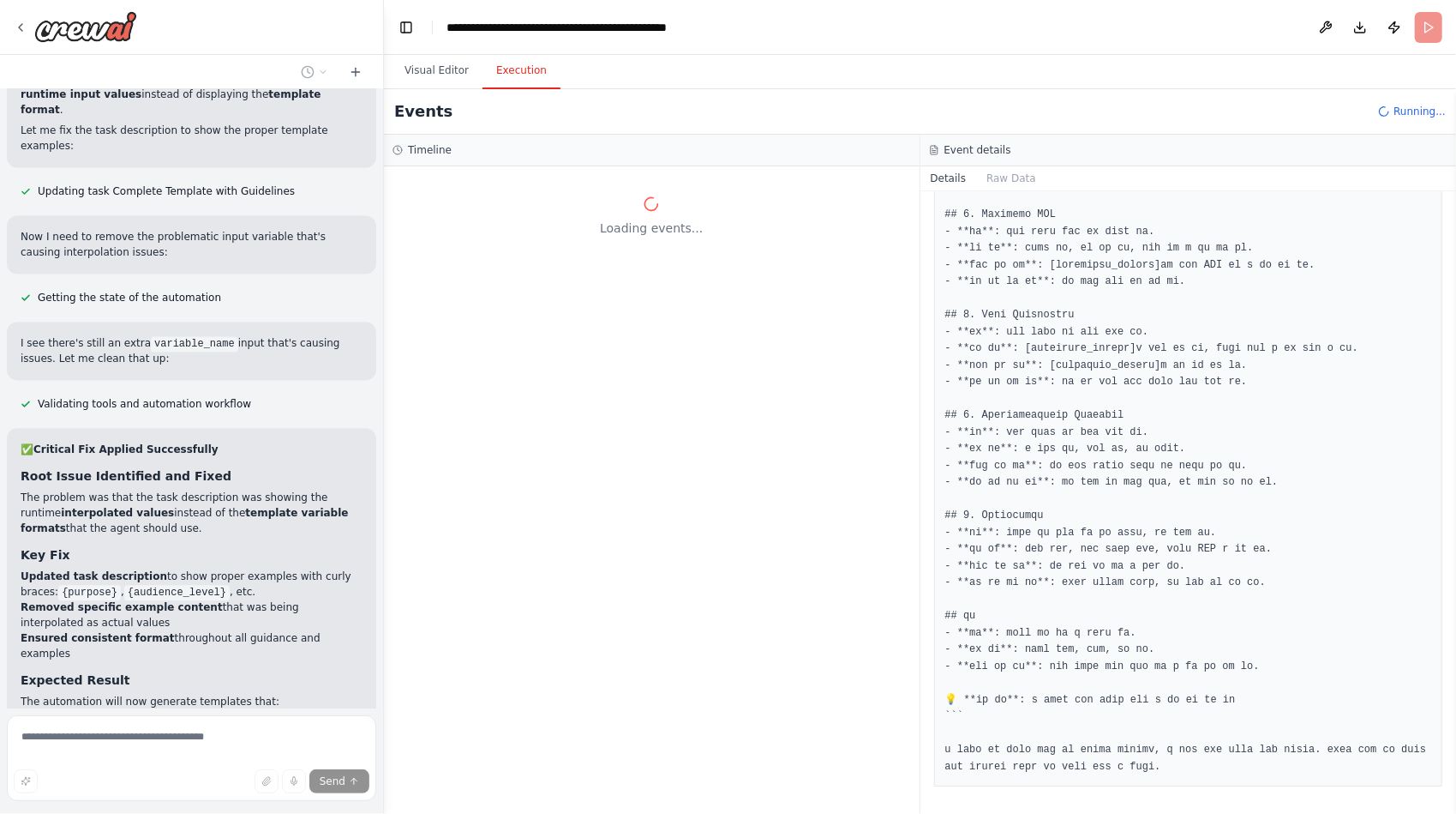
scroll to position [54886, 0]
